Goal: Transaction & Acquisition: Purchase product/service

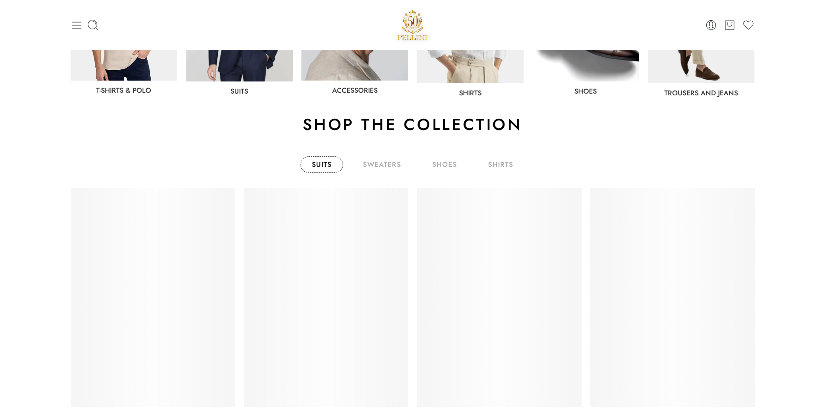
scroll to position [600, 0]
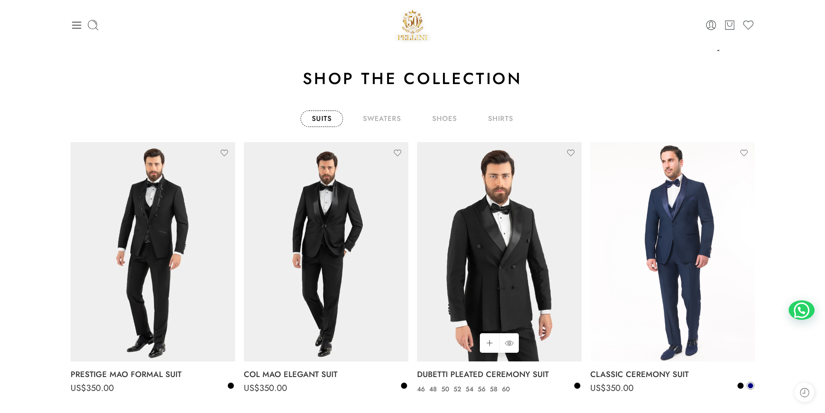
click at [531, 254] on img at bounding box center [499, 252] width 165 height 220
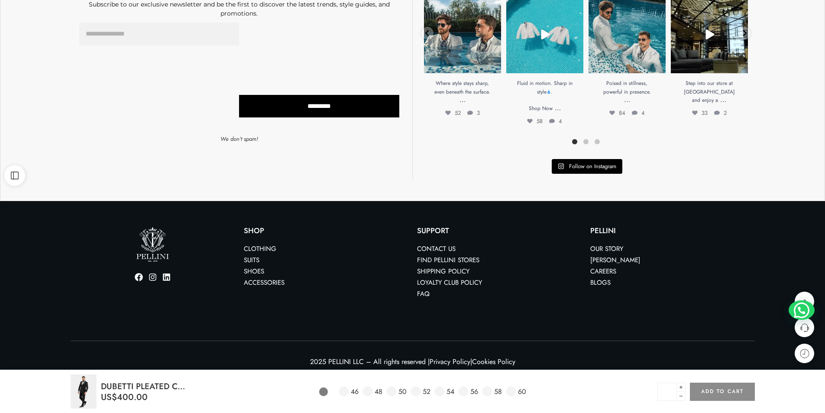
scroll to position [659, 0]
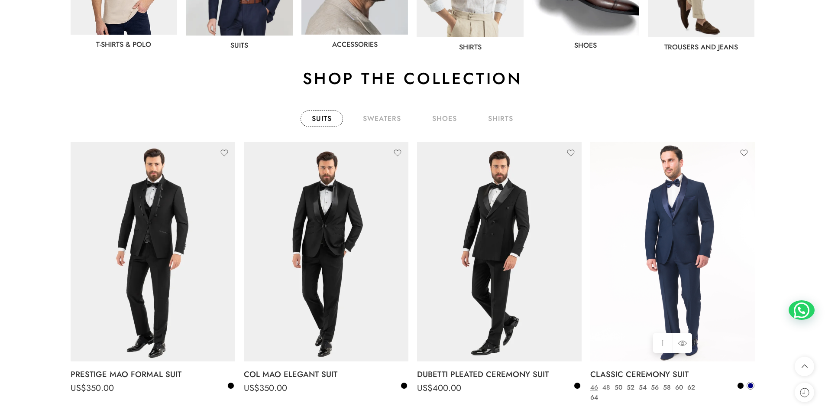
click at [605, 387] on link "48" at bounding box center [606, 387] width 12 height 10
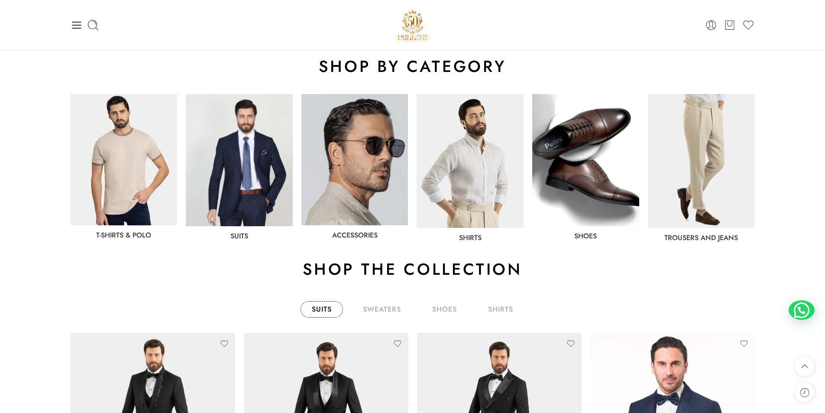
scroll to position [381, 0]
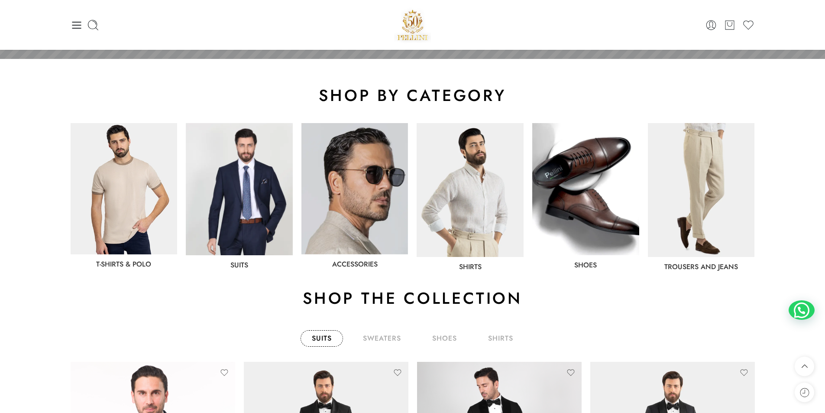
click at [702, 176] on img at bounding box center [701, 190] width 107 height 134
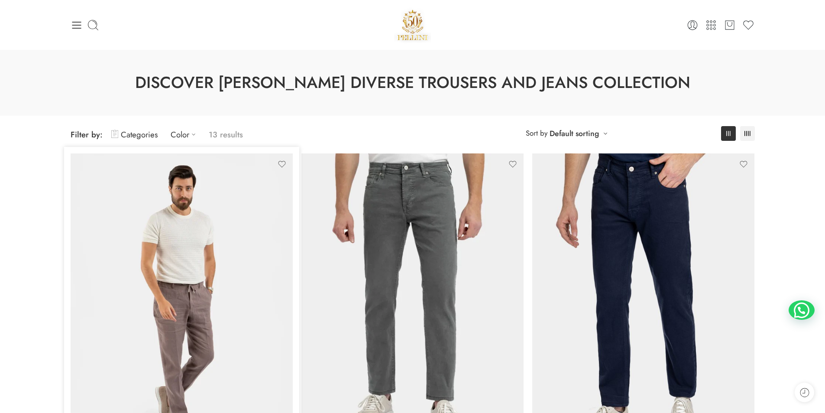
click at [236, 256] on img at bounding box center [182, 301] width 222 height 296
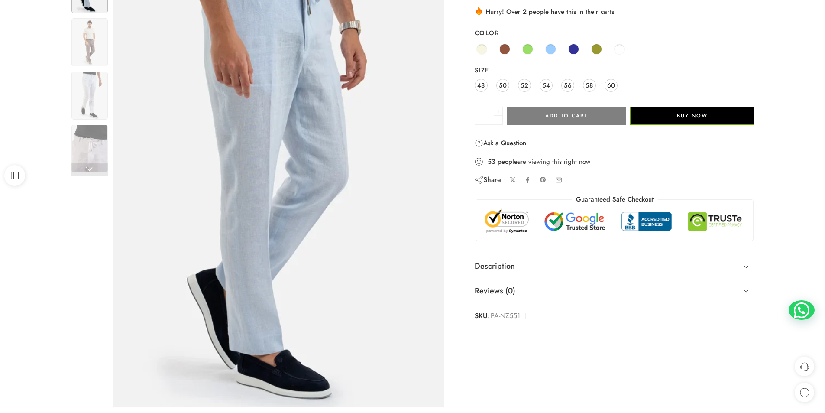
scroll to position [127, 0]
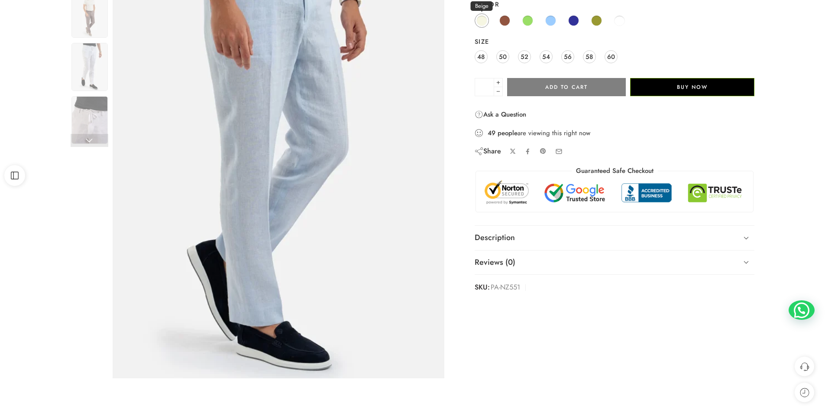
click at [482, 23] on span at bounding box center [481, 20] width 11 height 11
click at [616, 19] on span at bounding box center [619, 20] width 11 height 11
click at [89, 72] on img at bounding box center [89, 67] width 36 height 48
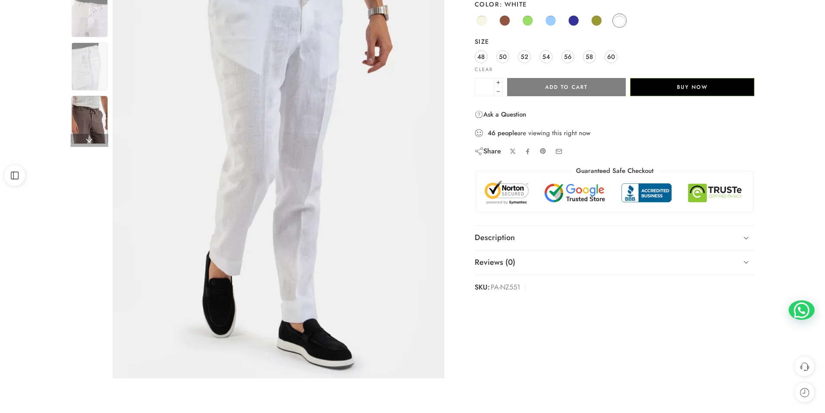
click at [91, 119] on img at bounding box center [89, 120] width 36 height 48
click at [92, 119] on img at bounding box center [89, 120] width 36 height 48
click at [90, 123] on img at bounding box center [89, 120] width 36 height 48
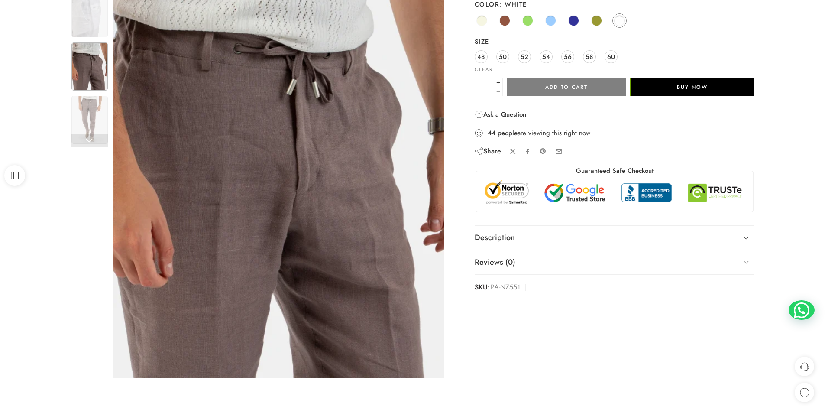
click at [90, 123] on img at bounding box center [89, 120] width 36 height 48
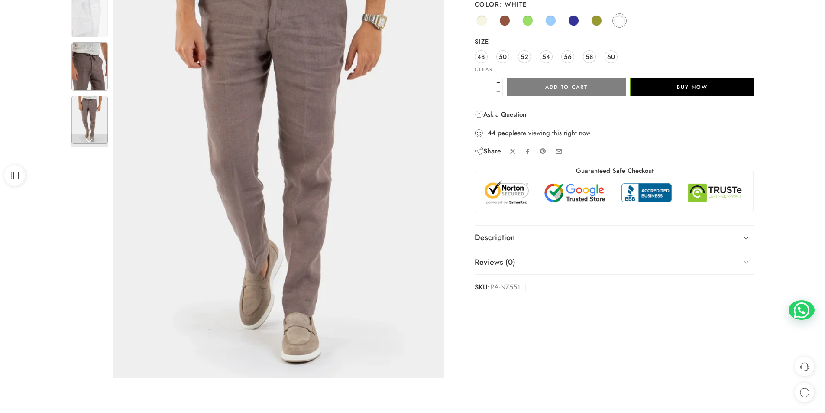
click at [90, 123] on img at bounding box center [89, 120] width 36 height 48
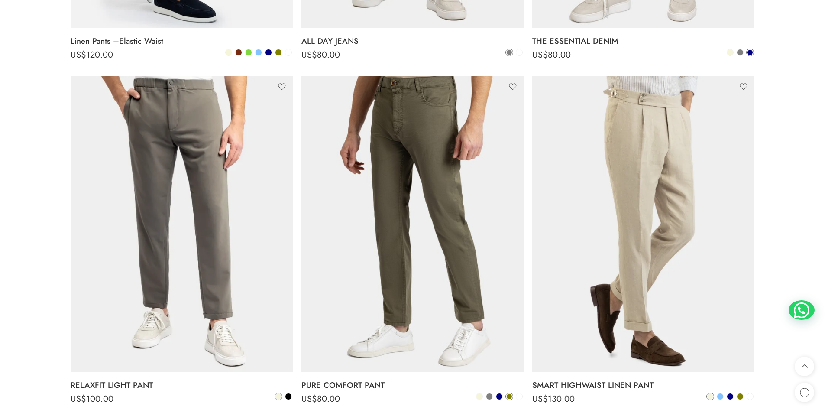
scroll to position [433, 0]
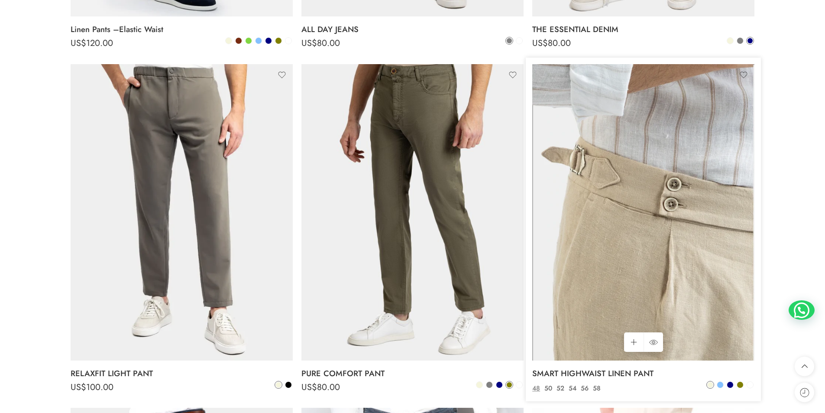
click at [691, 214] on img at bounding box center [643, 212] width 222 height 296
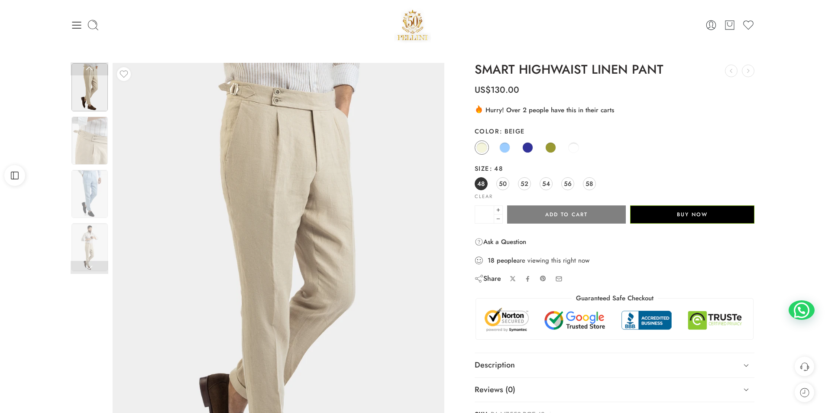
click at [482, 182] on span "48" at bounding box center [480, 184] width 7 height 12
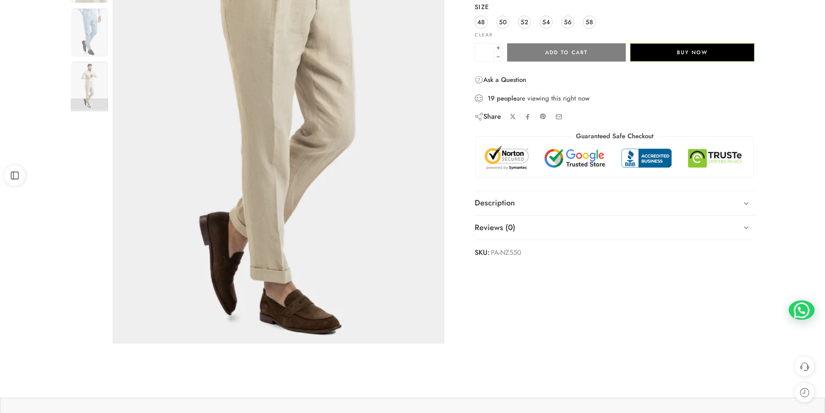
scroll to position [185, 0]
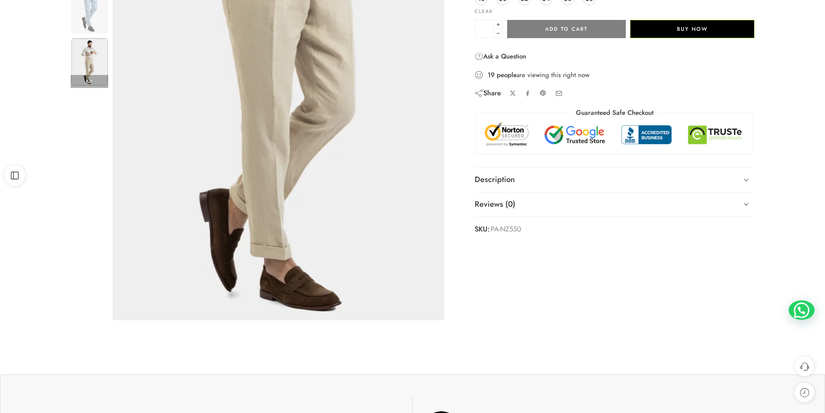
click at [84, 52] on img at bounding box center [89, 62] width 36 height 48
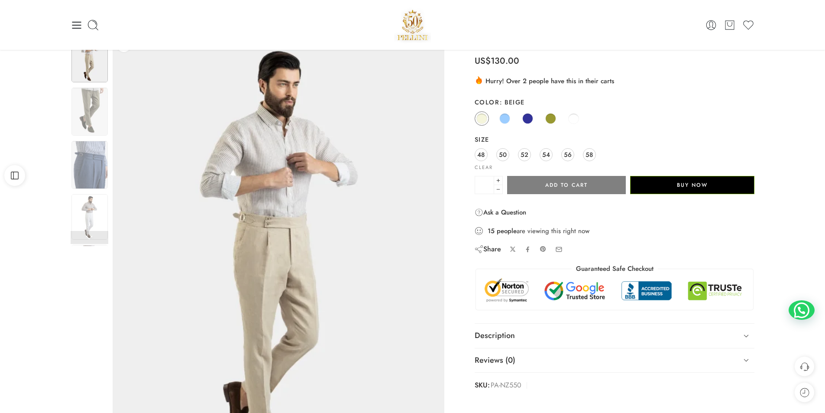
scroll to position [0, 0]
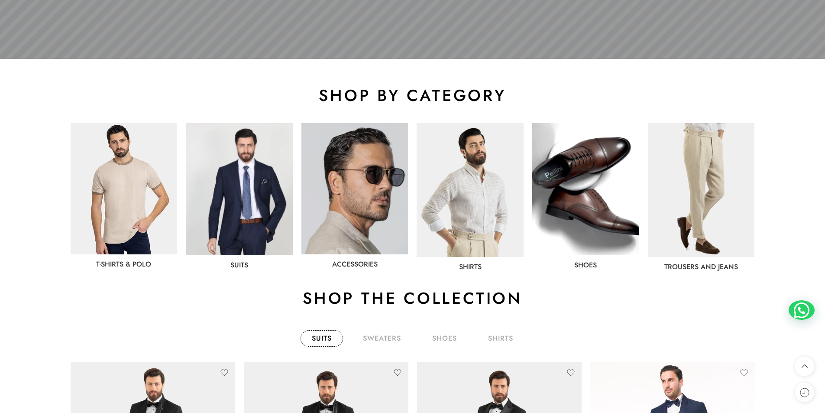
click at [141, 198] on img at bounding box center [124, 188] width 107 height 131
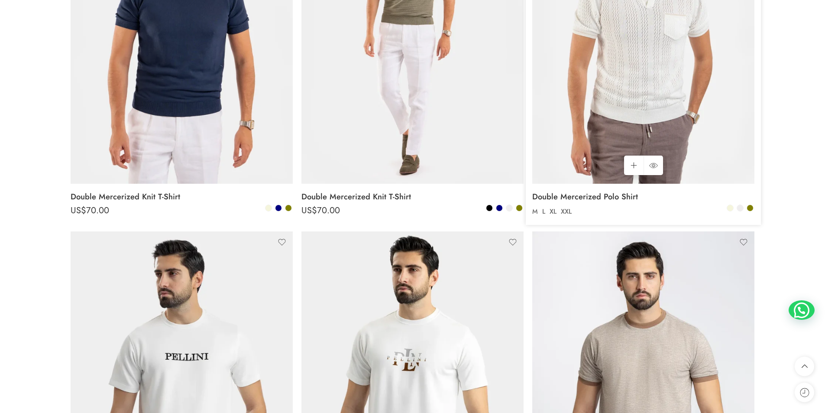
click at [662, 124] on img at bounding box center [643, 35] width 222 height 296
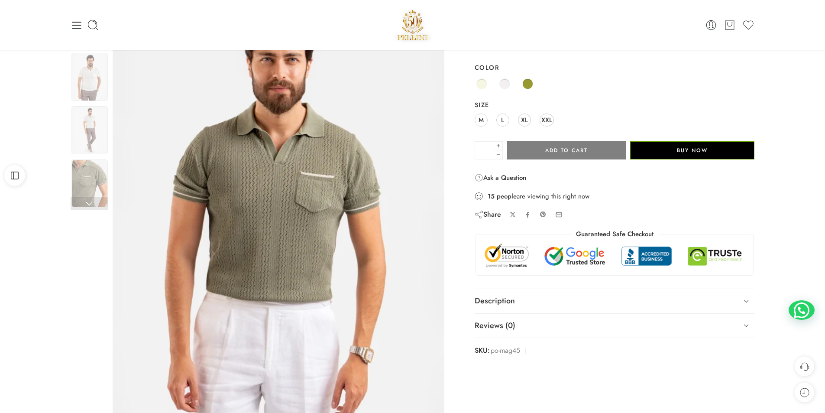
scroll to position [12, 0]
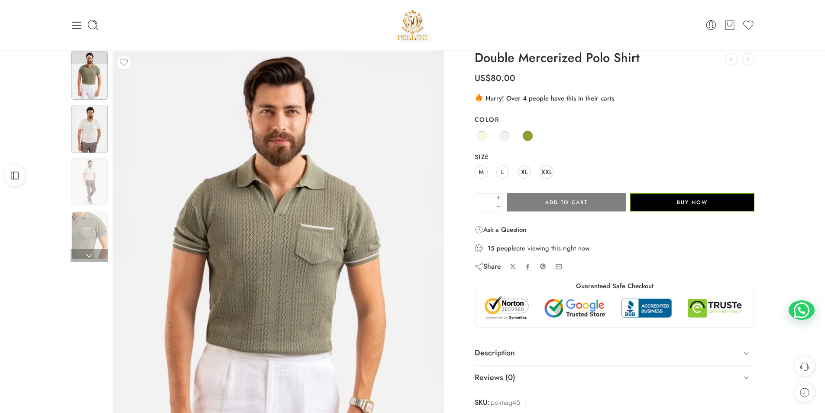
click at [94, 124] on img at bounding box center [89, 129] width 36 height 48
click at [87, 124] on img at bounding box center [89, 129] width 36 height 48
click at [88, 128] on img at bounding box center [89, 130] width 36 height 48
click at [88, 128] on img at bounding box center [89, 129] width 36 height 48
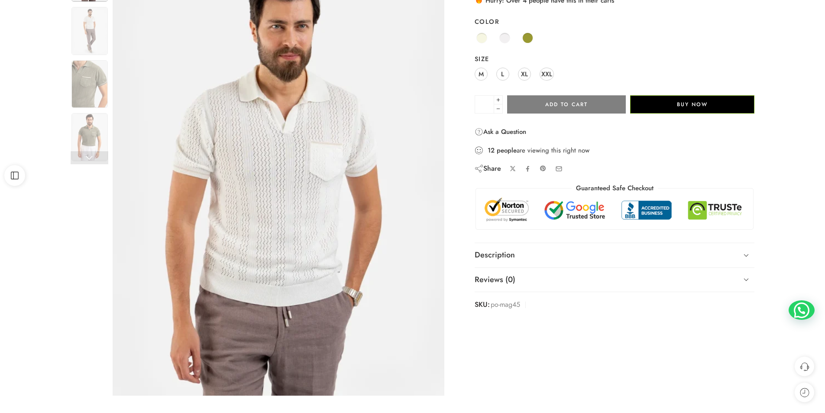
scroll to position [127, 0]
